Goal: Task Accomplishment & Management: Manage account settings

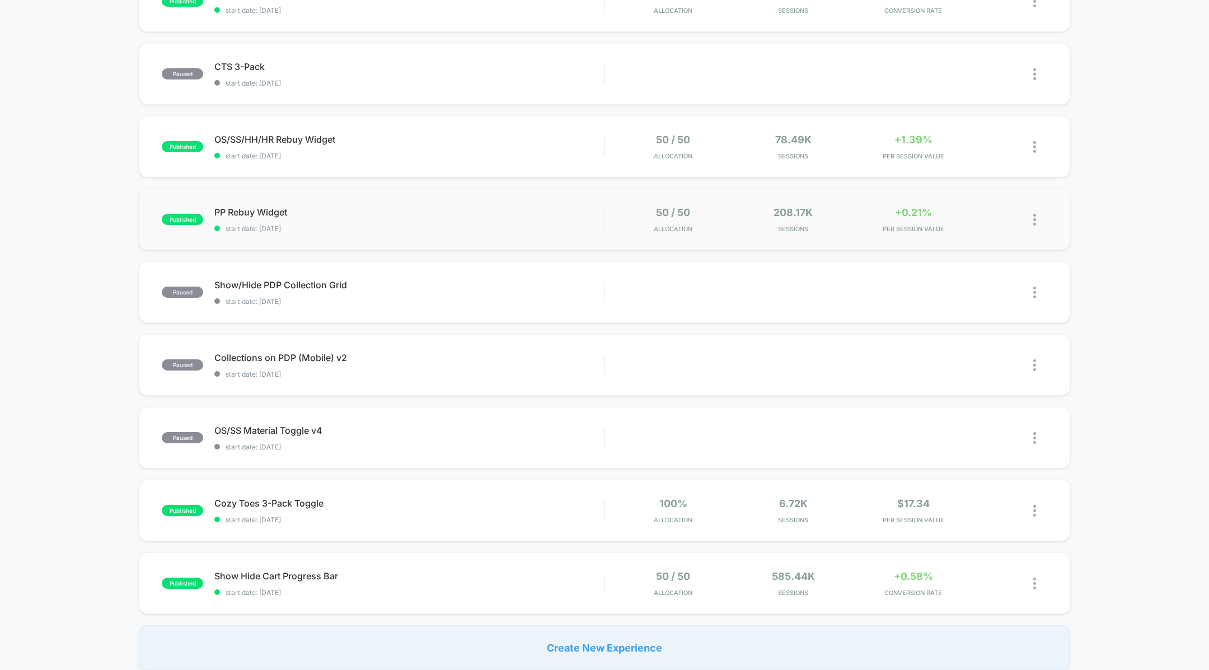
scroll to position [381, 0]
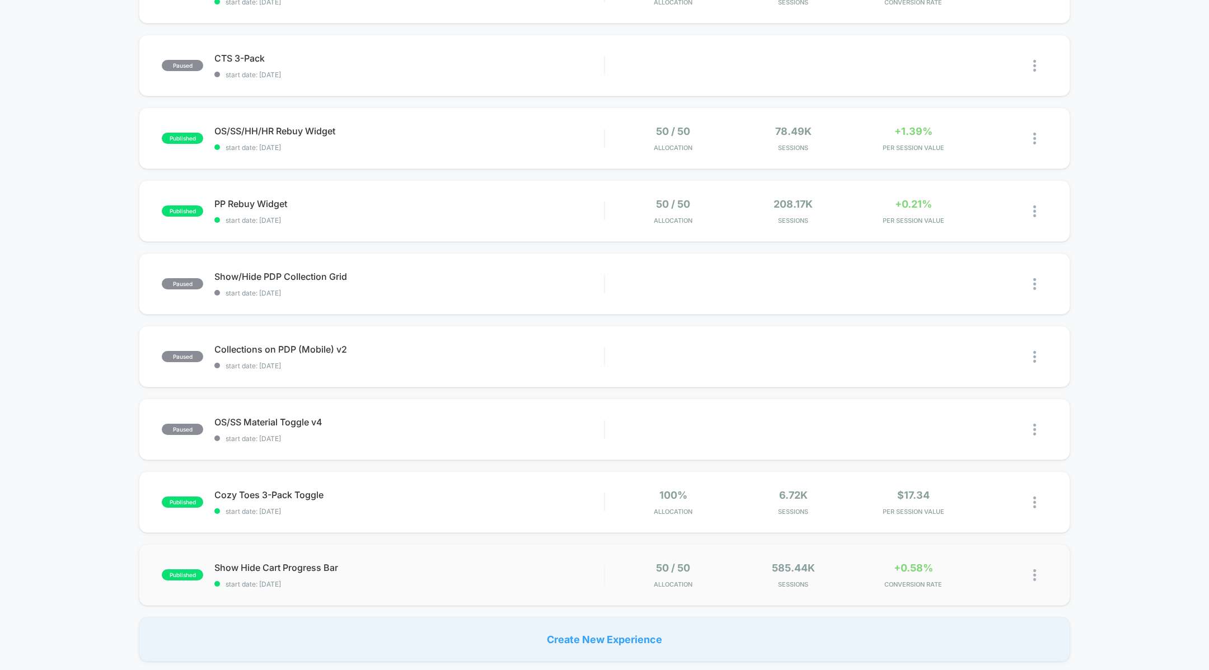
click at [820, 600] on div "published Show Hide Cart Progress Bar start date: [DATE] 50 / 50 Allocation 585…" at bounding box center [604, 575] width 931 height 62
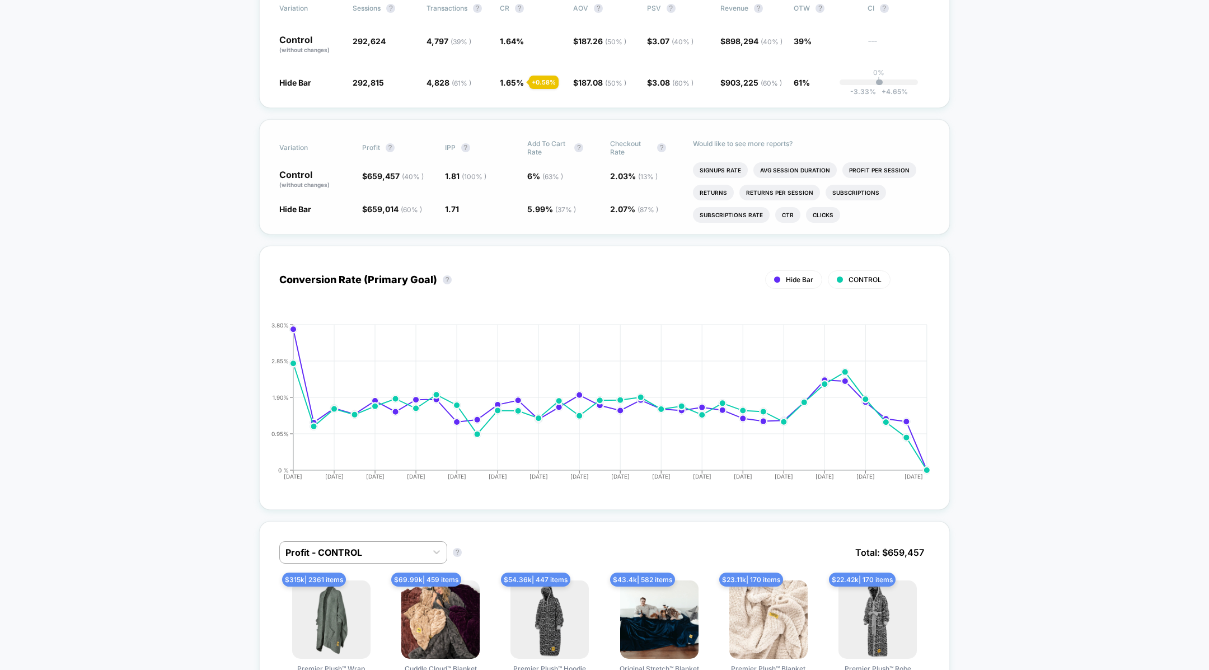
scroll to position [67, 0]
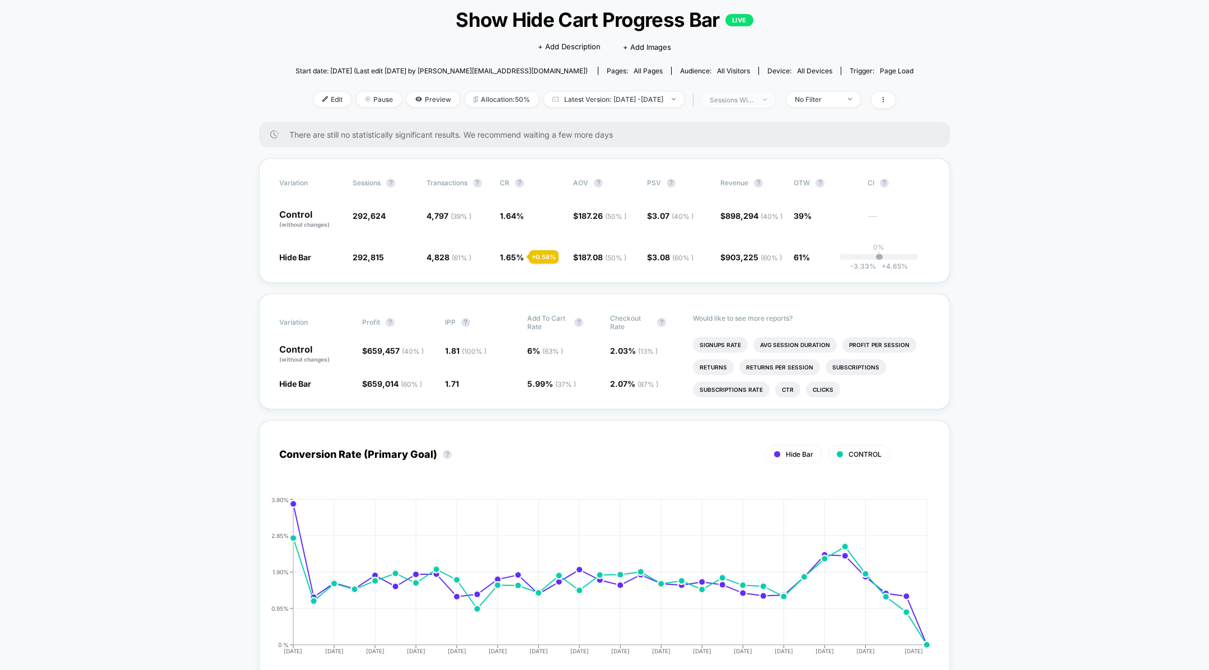
click at [759, 92] on span "sessions with impression" at bounding box center [738, 99] width 74 height 15
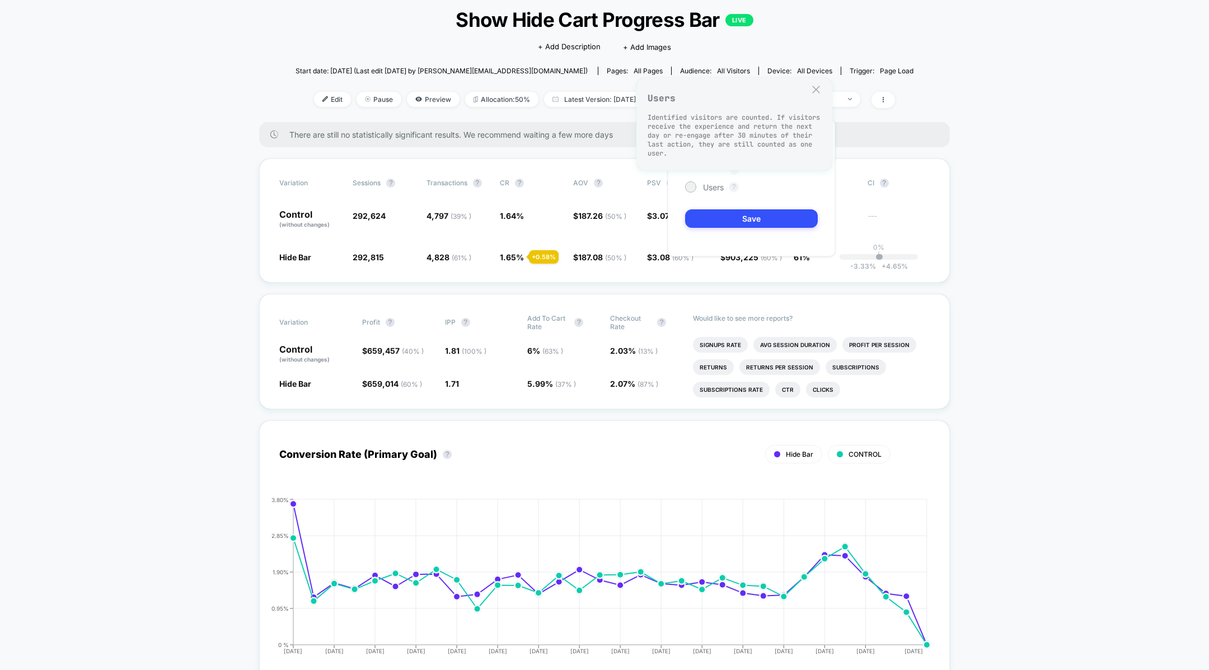
click at [731, 182] on button "?" at bounding box center [733, 186] width 9 height 9
click at [725, 186] on div "Users ?" at bounding box center [751, 186] width 133 height 11
click at [710, 185] on span "Users" at bounding box center [713, 187] width 21 height 10
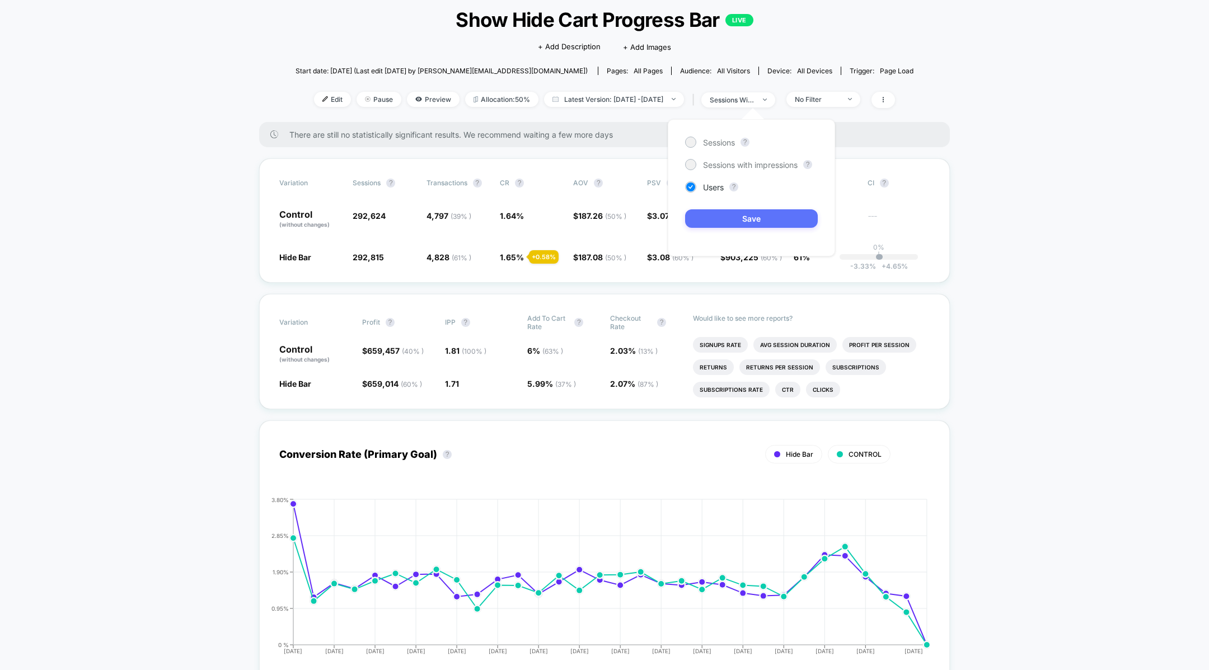
click at [720, 212] on button "Save" at bounding box center [751, 218] width 133 height 18
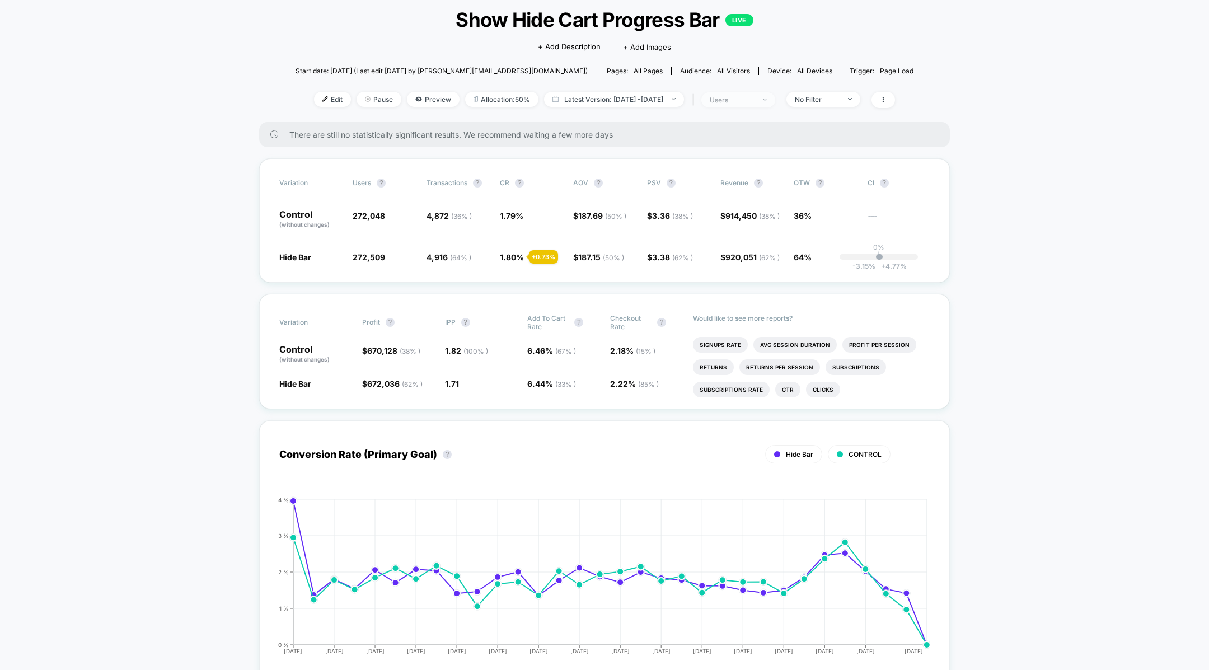
click at [748, 104] on div "users" at bounding box center [732, 100] width 45 height 8
click at [712, 148] on div "Sessions ? Sessions with impressions ? Users ? Save" at bounding box center [751, 187] width 167 height 137
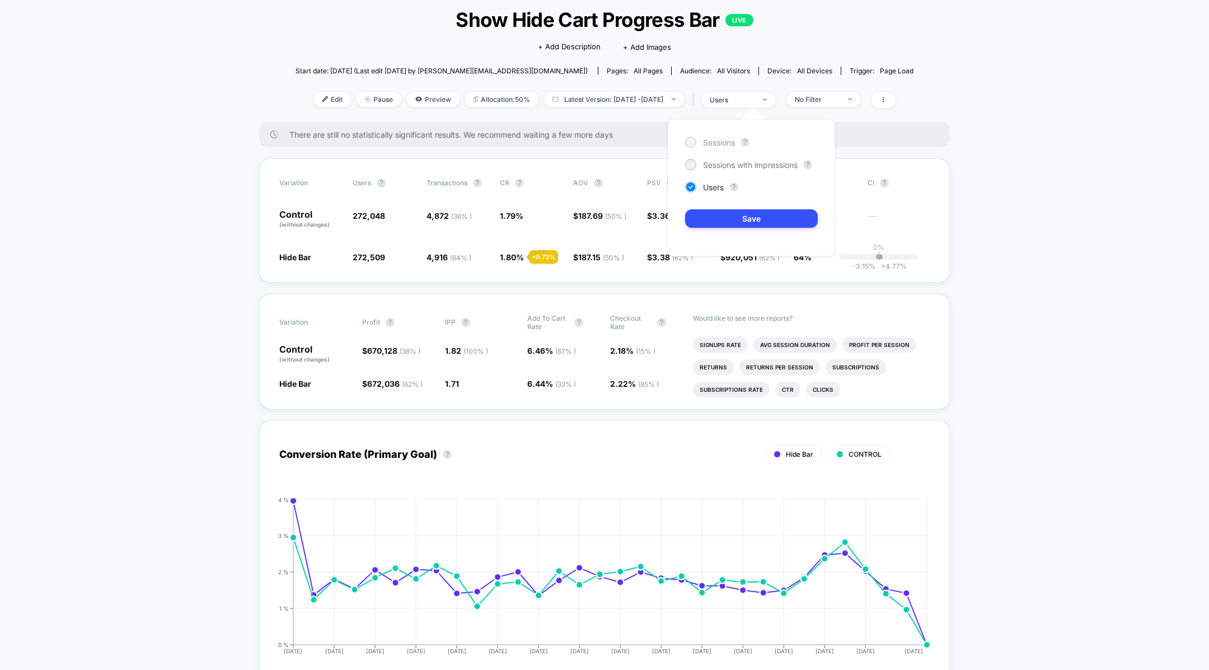
click at [717, 146] on span "Sessions" at bounding box center [719, 143] width 32 height 10
click at [717, 208] on div "Sessions ? Sessions with impressions ? Users ? Save" at bounding box center [751, 187] width 167 height 137
click at [718, 222] on button "Save" at bounding box center [751, 218] width 133 height 18
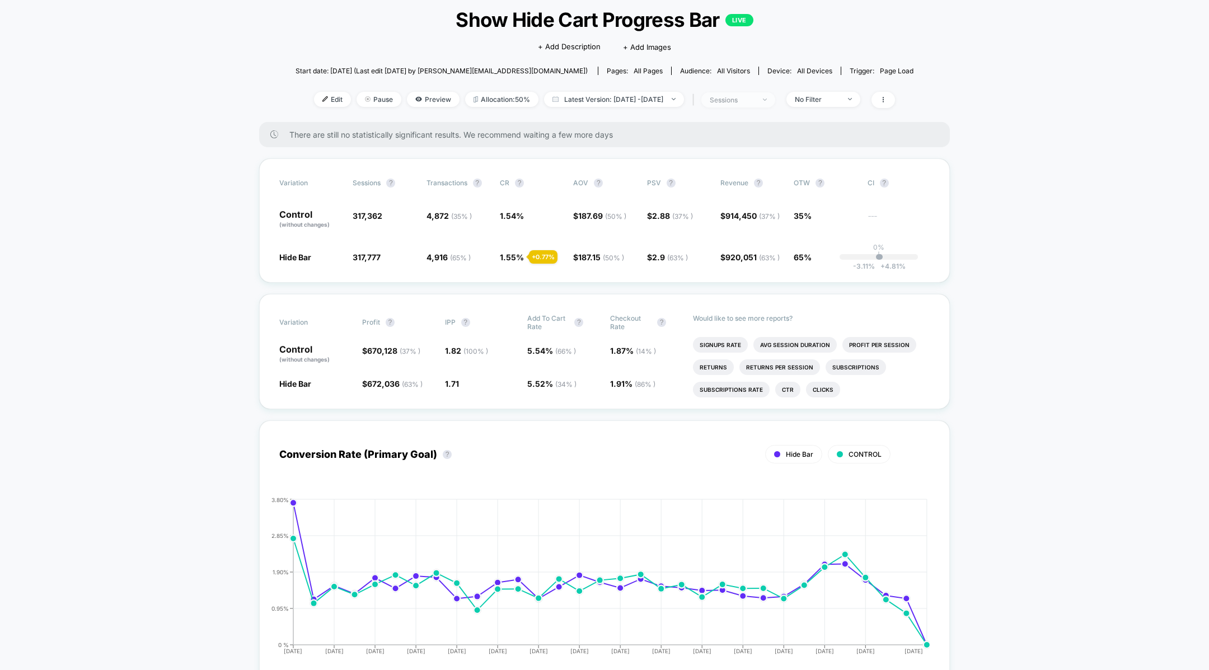
click at [775, 95] on span "sessions" at bounding box center [738, 99] width 74 height 15
click at [740, 162] on span "Sessions with impressions" at bounding box center [750, 165] width 95 height 10
click at [736, 218] on button "Save" at bounding box center [751, 218] width 133 height 18
click at [773, 104] on span "sessions with impression" at bounding box center [738, 99] width 74 height 15
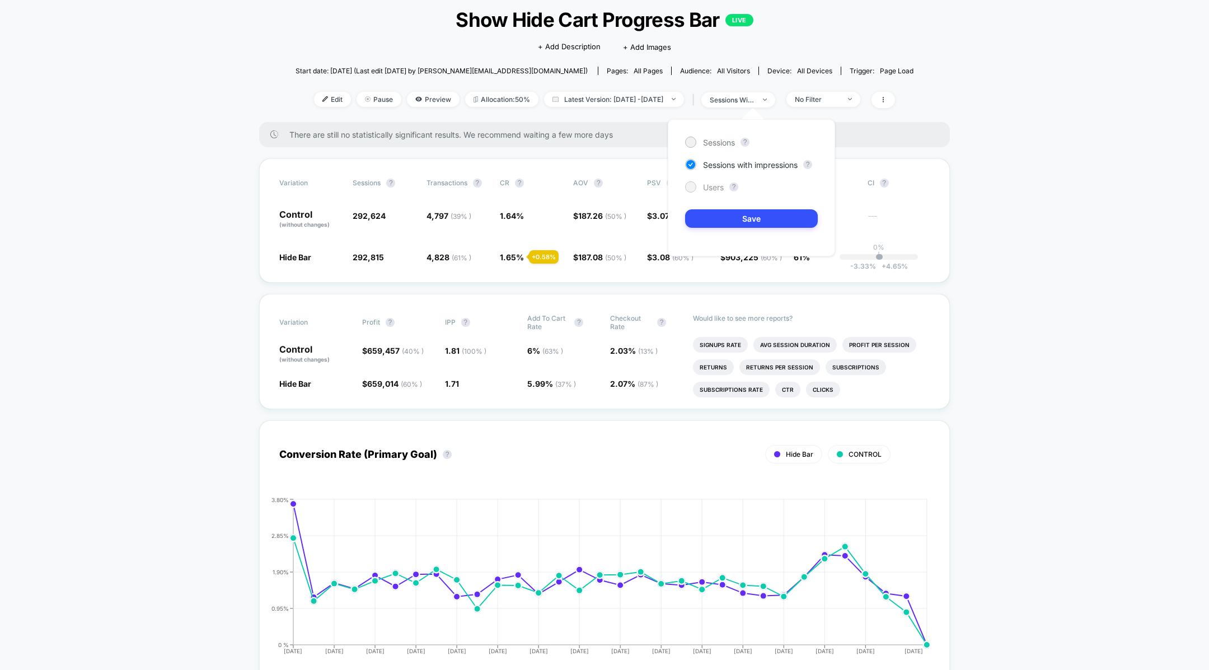
click at [718, 188] on span "Users" at bounding box center [713, 187] width 21 height 10
click at [720, 207] on div "Sessions ? Sessions with impressions ? Users ? Save" at bounding box center [751, 187] width 167 height 137
click at [720, 230] on div "Sessions ? Sessions with impressions ? Users ? Save" at bounding box center [751, 187] width 167 height 137
click at [723, 223] on button "Save" at bounding box center [751, 218] width 133 height 18
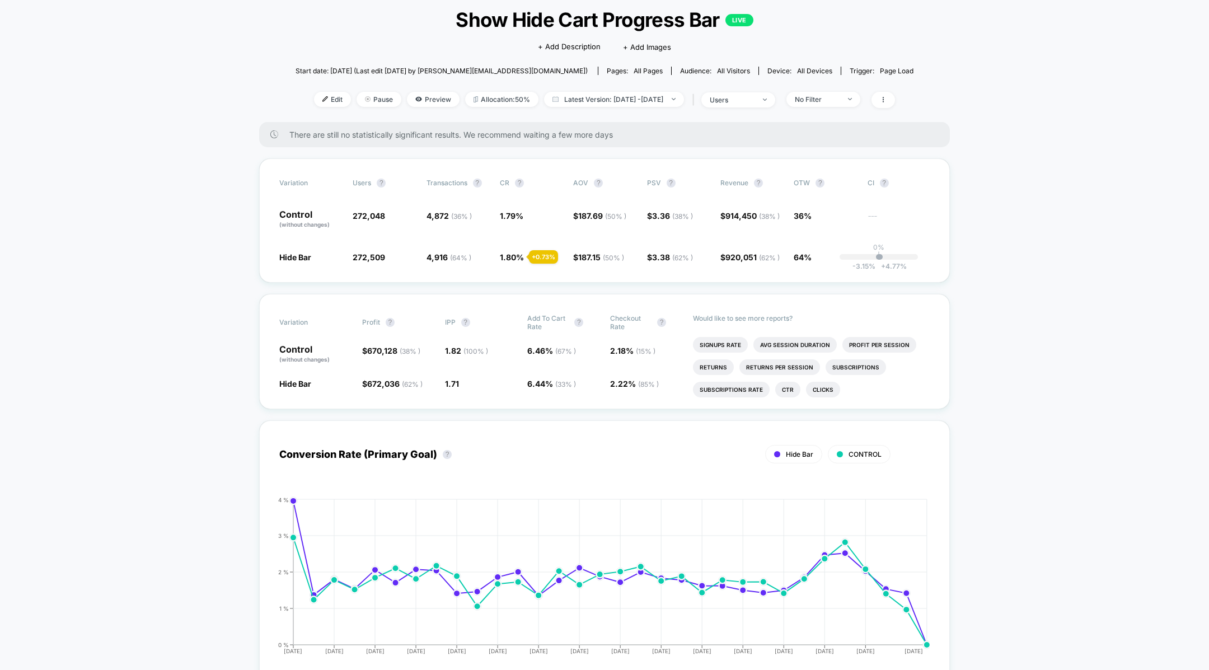
click at [792, 91] on div "< Back to all live experiences Show Hide Cart Progress Bar LIVE Click to edit e…" at bounding box center [604, 56] width 618 height 131
click at [775, 101] on span "users" at bounding box center [738, 99] width 74 height 15
click at [748, 158] on div "Sessions ? Sessions with impressions ? Users ? Save" at bounding box center [751, 187] width 167 height 137
click at [748, 162] on span "Sessions with impressions" at bounding box center [750, 165] width 95 height 10
click at [731, 214] on button "Save" at bounding box center [751, 218] width 133 height 18
